Goal: Navigation & Orientation: Go to known website

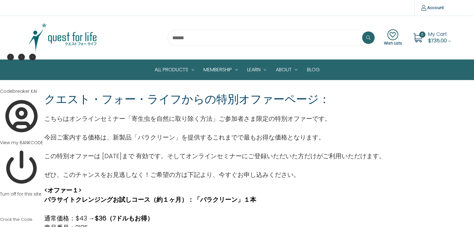
click at [71, 36] on img at bounding box center [63, 37] width 78 height 31
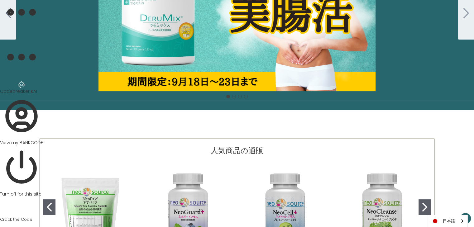
scroll to position [84, 0]
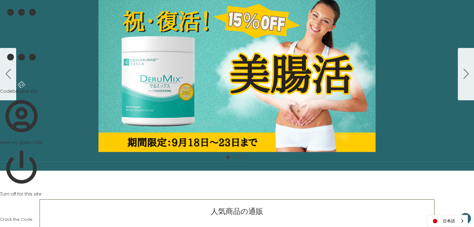
click at [465, 74] on icon "Go to slide 2" at bounding box center [465, 74] width 5 height 10
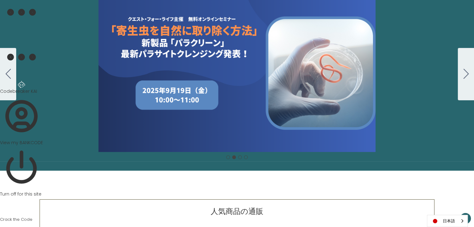
click at [466, 72] on icon "Go to slide 3" at bounding box center [465, 74] width 5 height 10
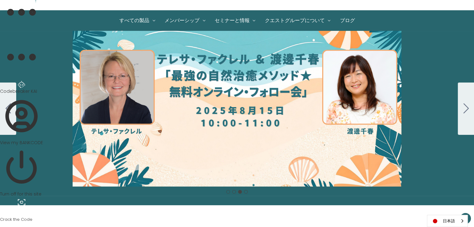
scroll to position [50, 0]
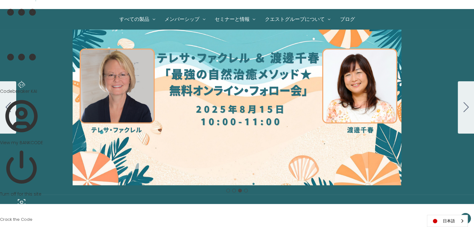
click at [464, 105] on icon "Go to slide 4" at bounding box center [465, 107] width 5 height 10
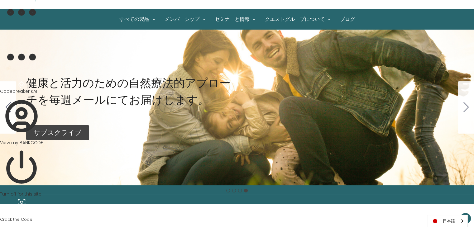
click at [10, 106] on icon "Go to slide 3" at bounding box center [8, 107] width 5 height 10
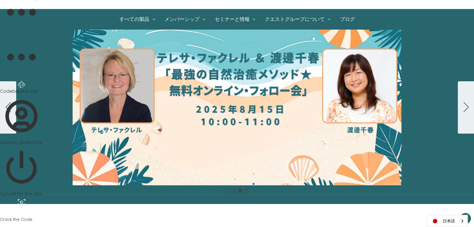
click at [7, 107] on icon "Go to slide 2" at bounding box center [8, 107] width 5 height 10
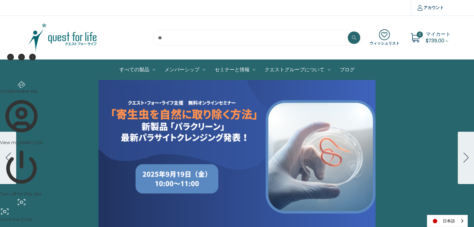
scroll to position [50, 0]
